Goal: Obtain resource: Download file/media

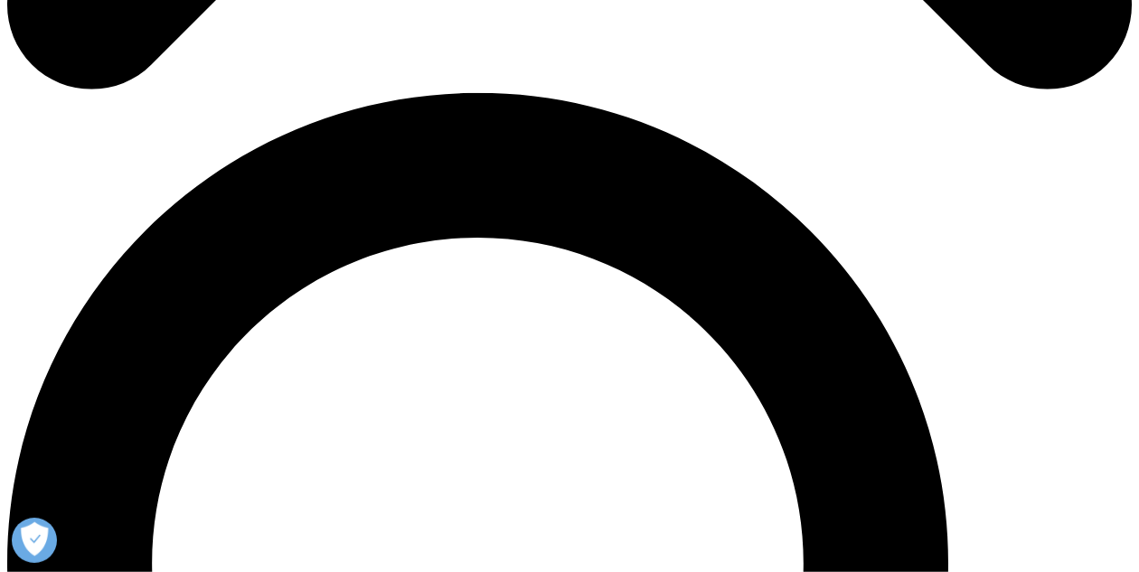
scroll to position [1035, 0]
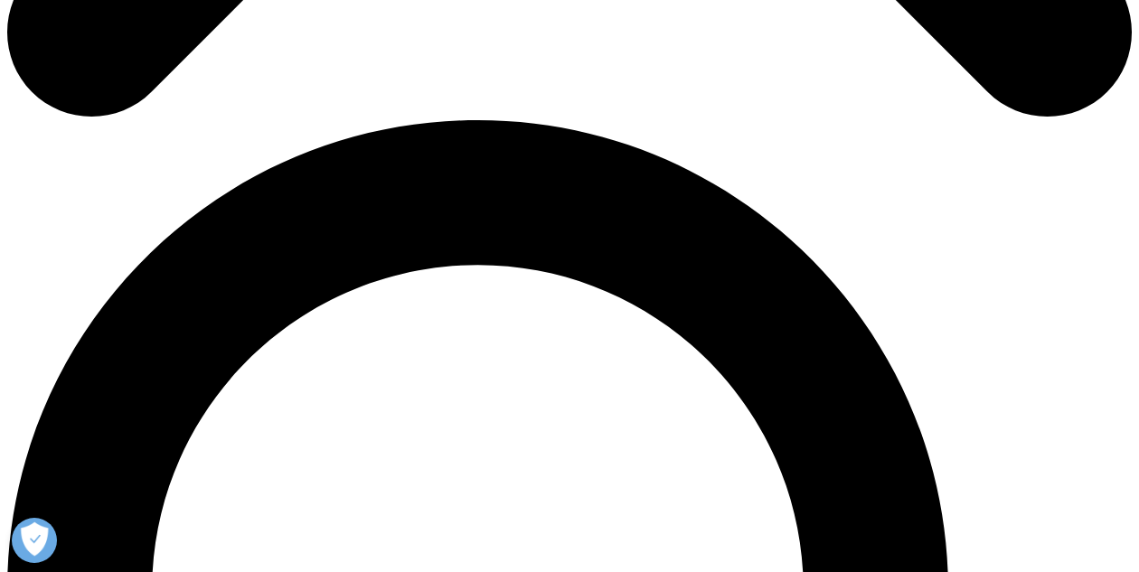
type input "aa"
type input "bb"
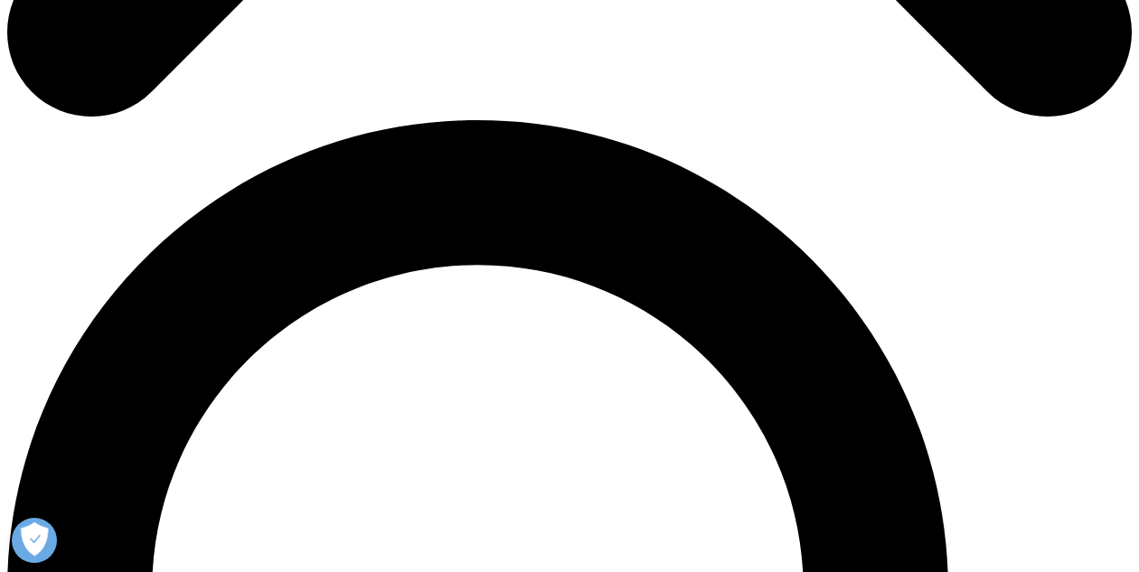
type input "@"
type input "[EMAIL_ADDRESS][DOMAIN_NAME]"
type input "VP"
type input "Boring Co."
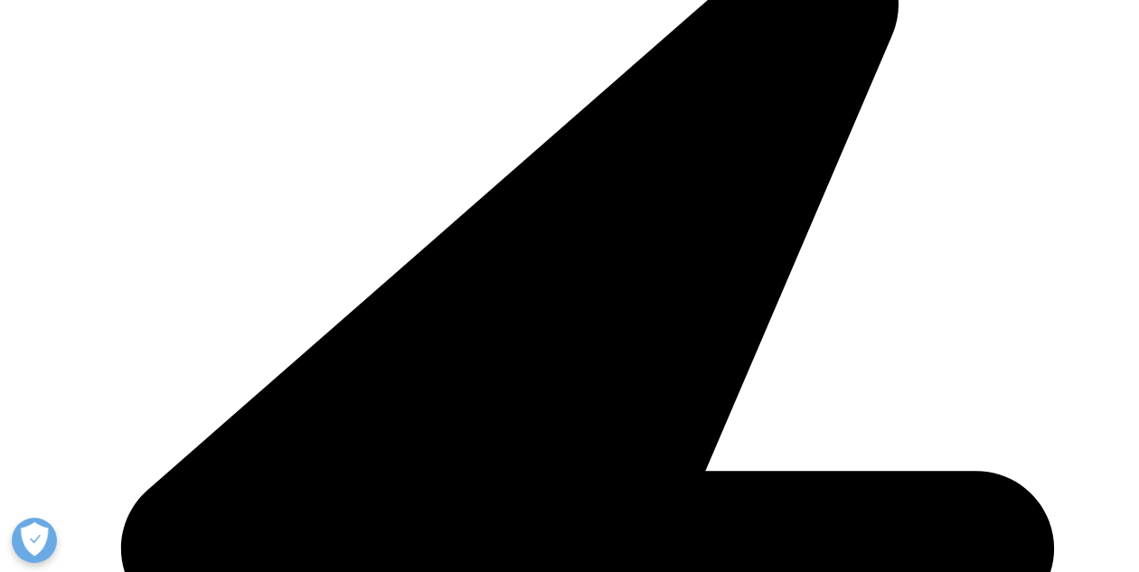
select select "[GEOGRAPHIC_DATA]"
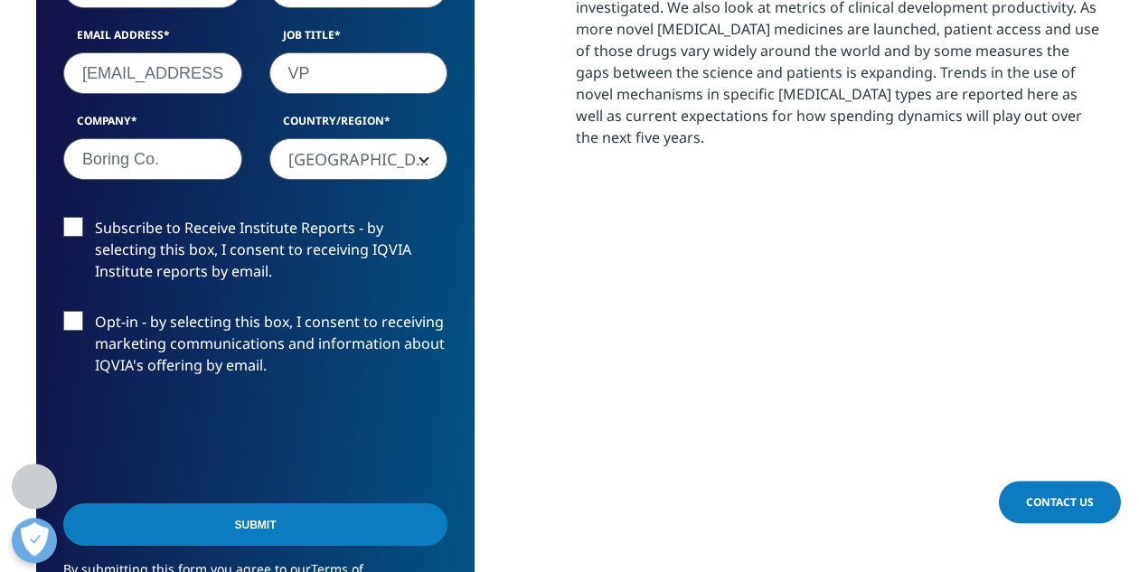
scroll to position [1223, 0]
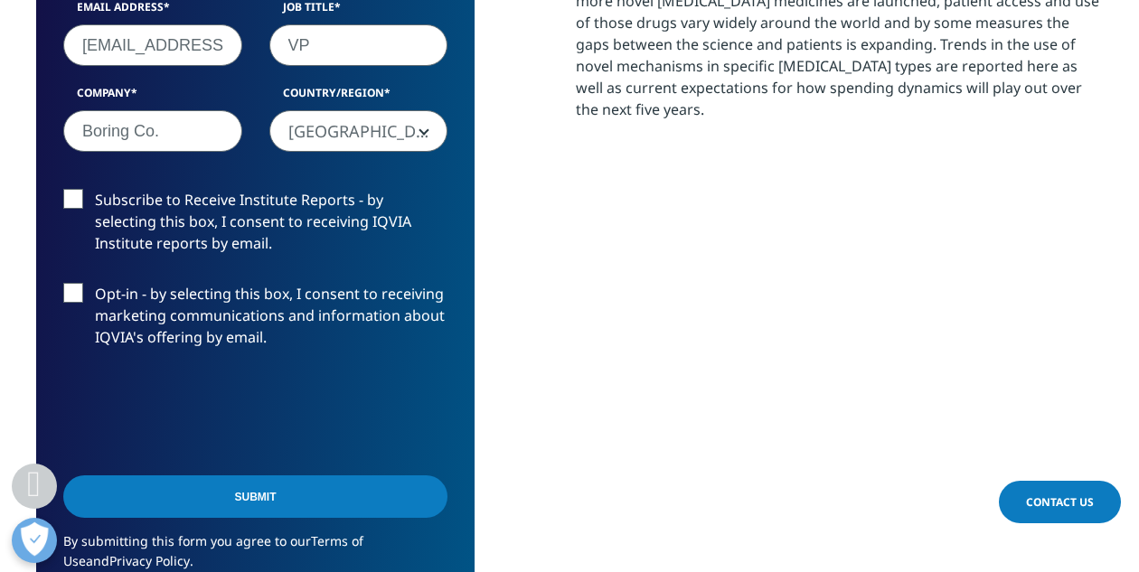
click at [256, 489] on input "Submit" at bounding box center [255, 497] width 384 height 43
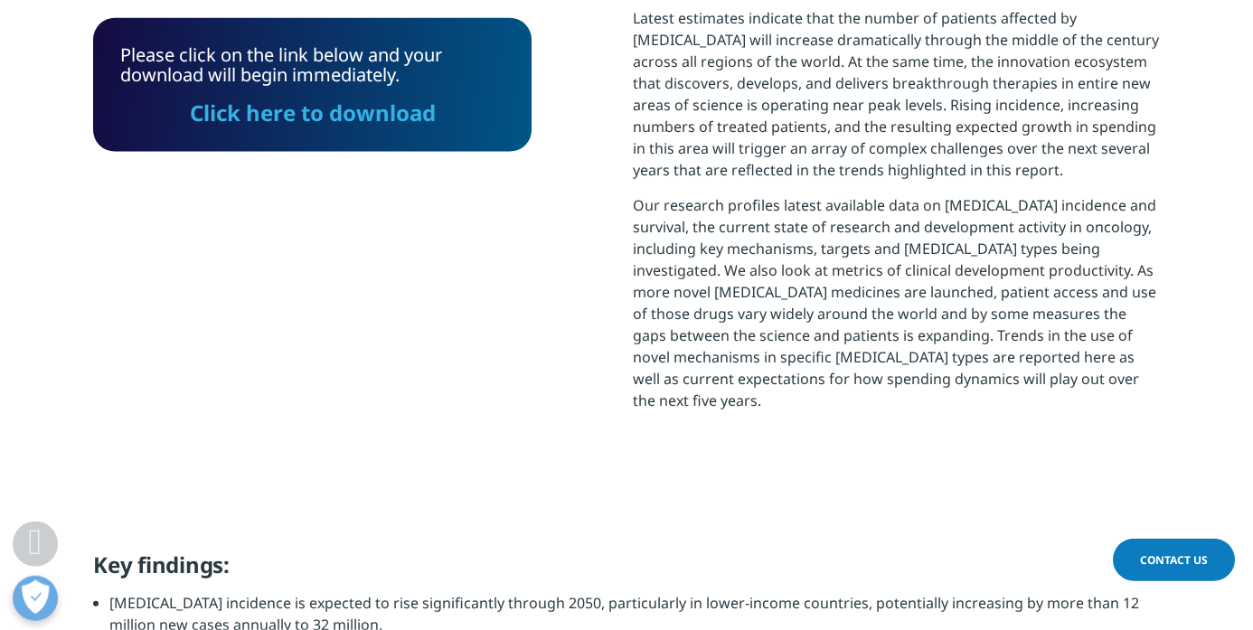
scroll to position [922, 0]
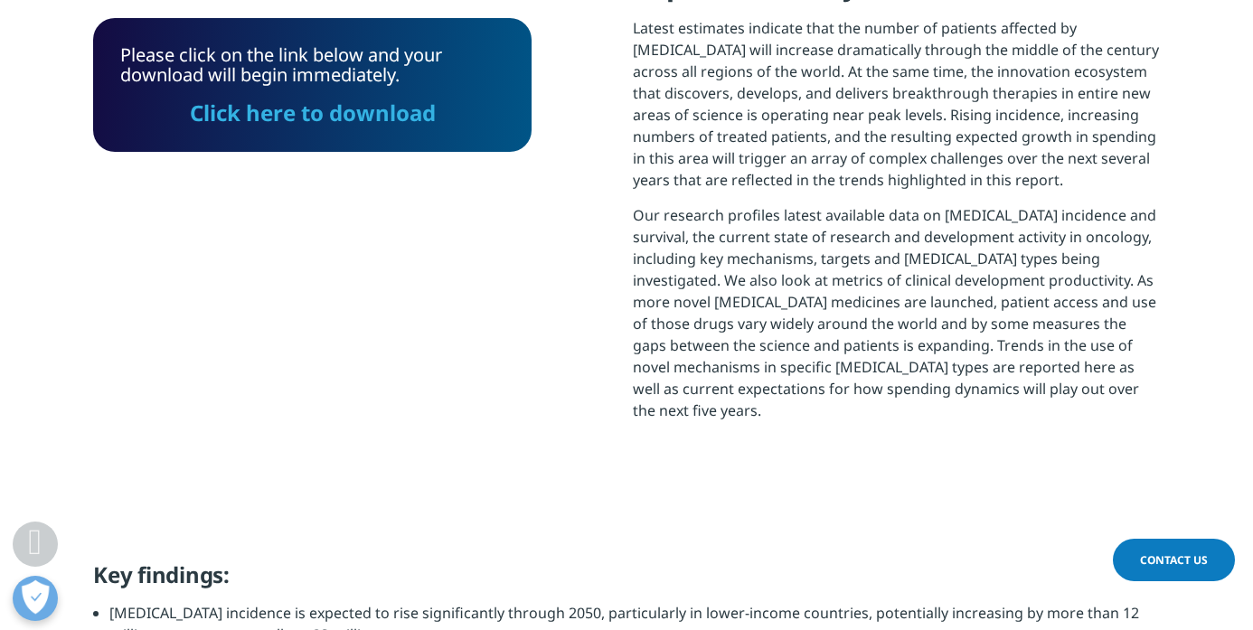
click at [392, 109] on link "Click here to download" at bounding box center [313, 113] width 246 height 30
